Goal: Find contact information: Find contact information

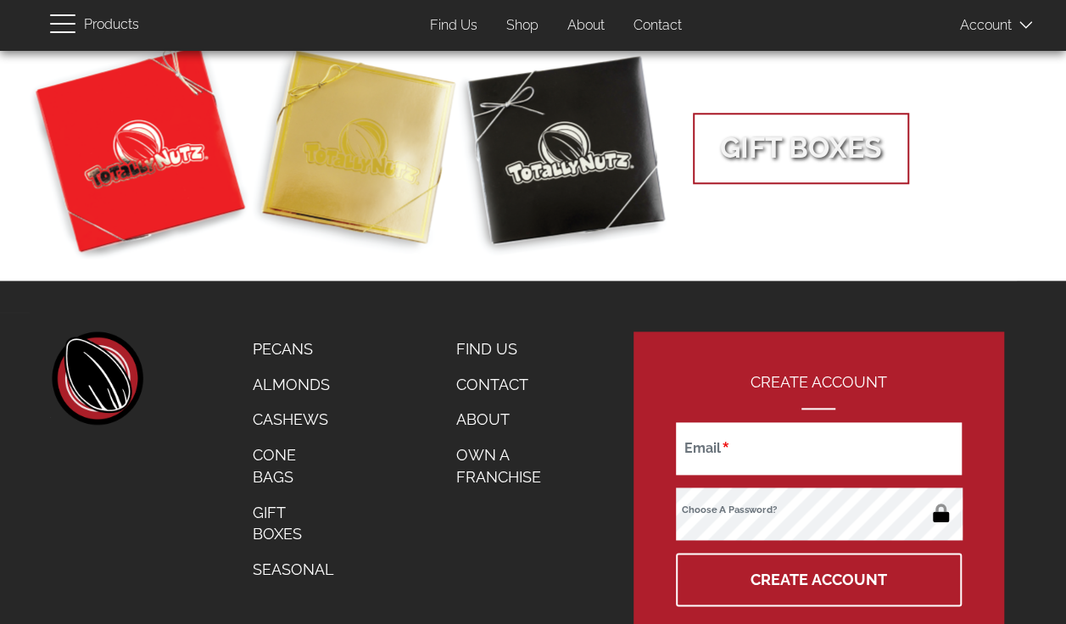
scroll to position [875, 0]
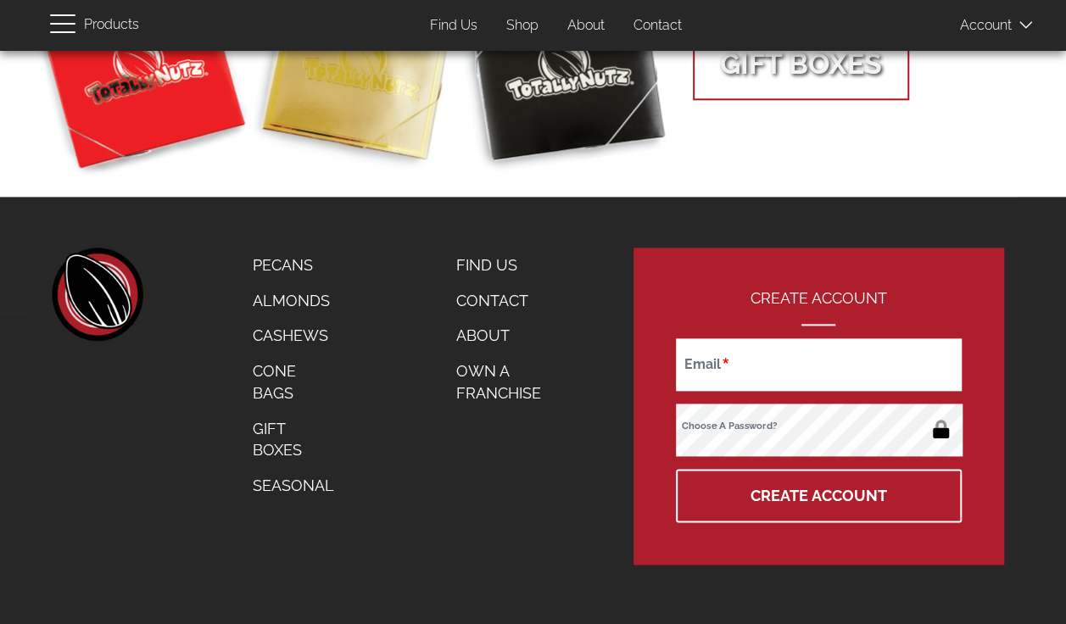
click at [287, 482] on link "Seasonal" at bounding box center [293, 486] width 107 height 36
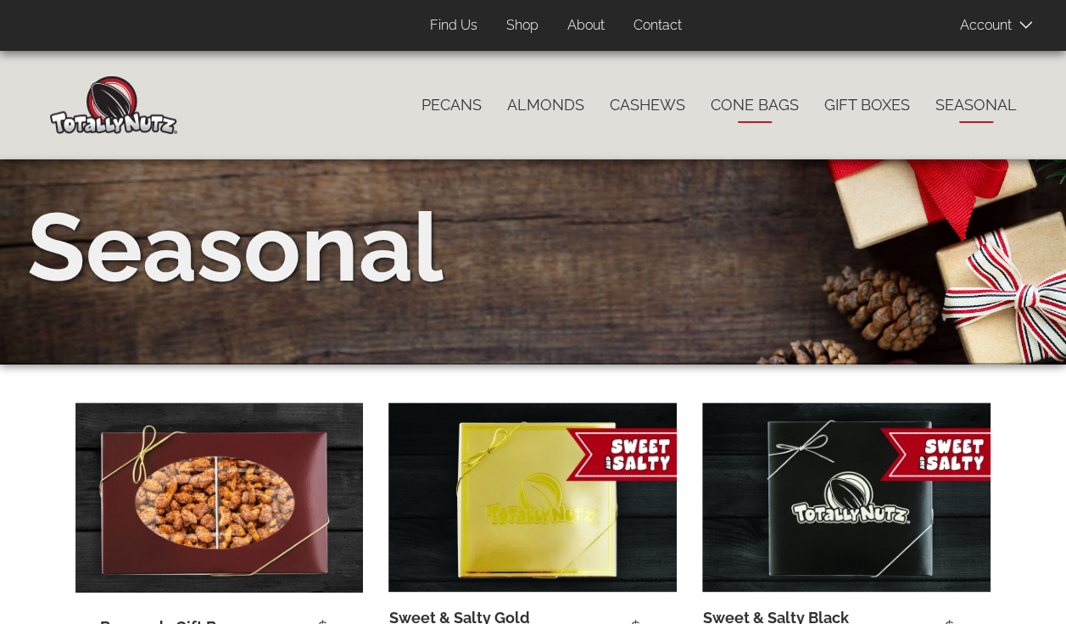
click at [754, 100] on link "Cone Bags" at bounding box center [755, 105] width 114 height 36
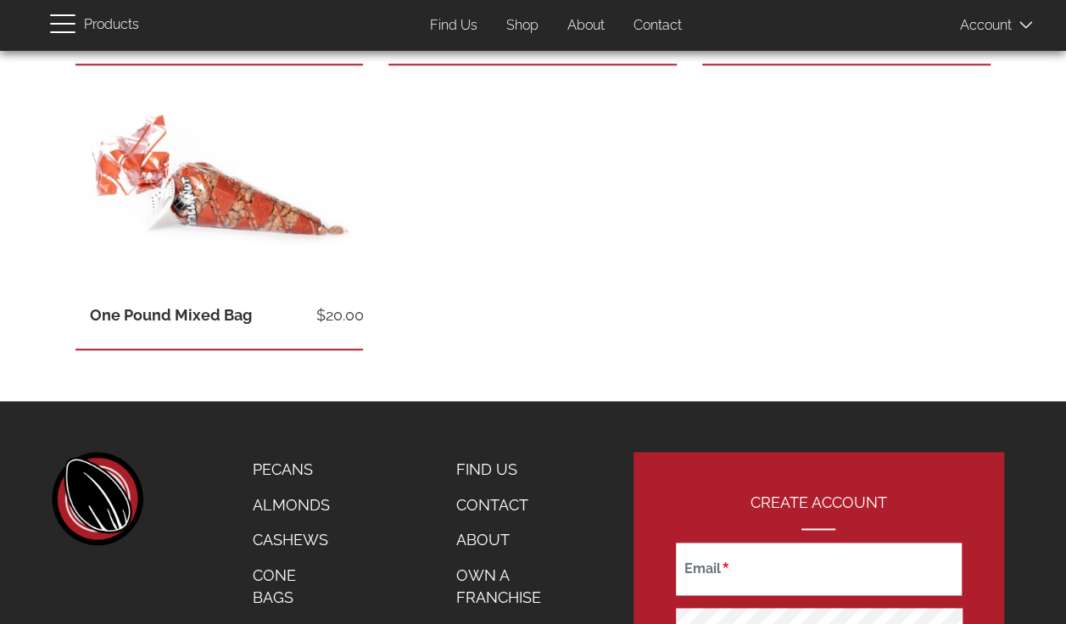
scroll to position [983, 0]
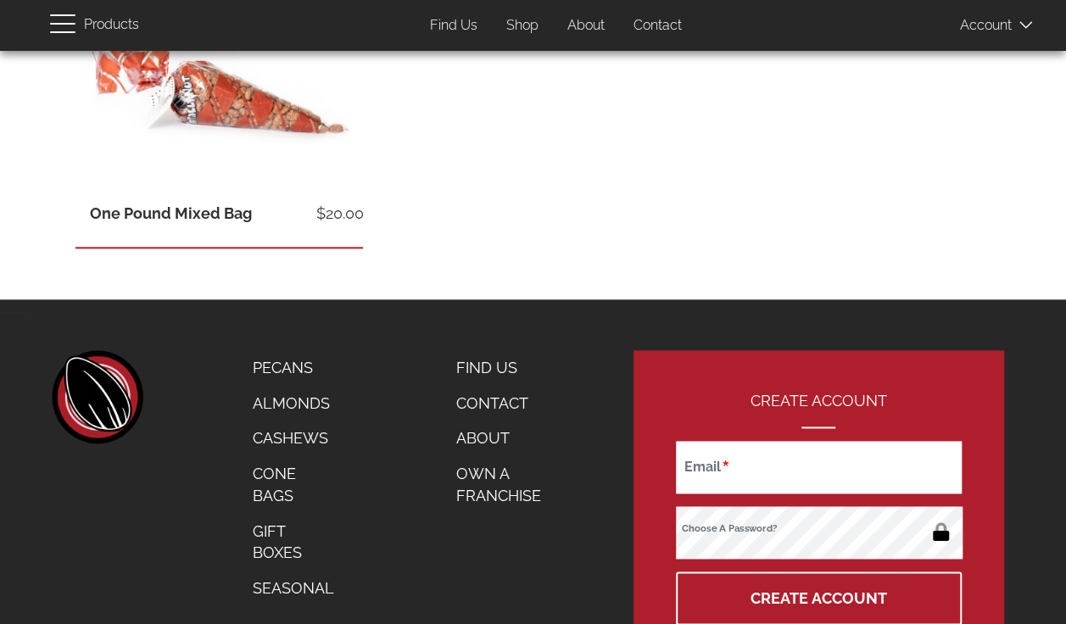
click at [487, 484] on link "Own a Franchise" at bounding box center [511, 484] width 136 height 57
click at [650, 31] on link "Contact" at bounding box center [658, 25] width 74 height 33
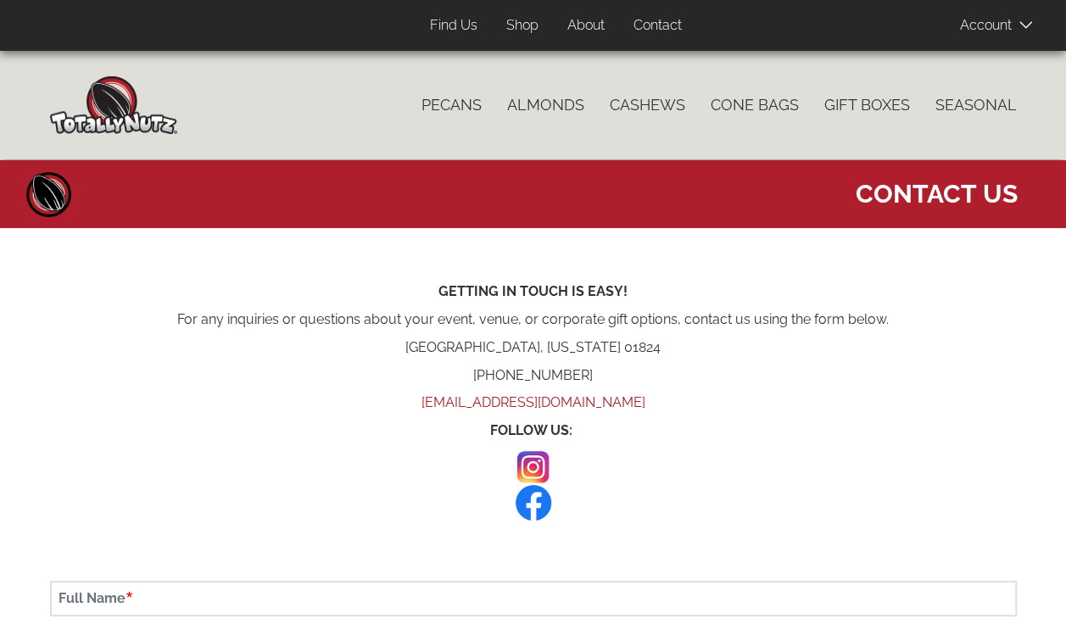
click at [848, 356] on p "Chelmsford, Massachusetts 01824" at bounding box center [533, 347] width 966 height 19
